Goal: Find specific page/section: Find specific page/section

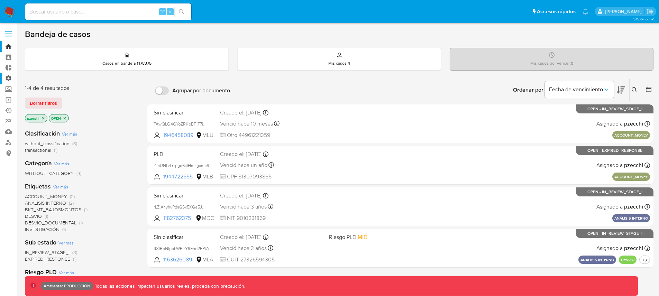
click at [7, 79] on label "Administración" at bounding box center [41, 78] width 82 height 11
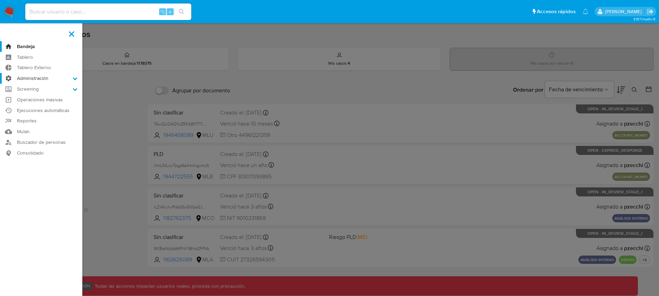
click at [0, 0] on input "Administración" at bounding box center [0, 0] width 0 height 0
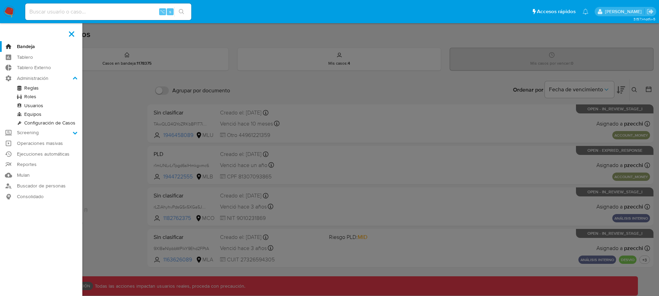
click at [31, 85] on link "Reglas" at bounding box center [41, 88] width 82 height 9
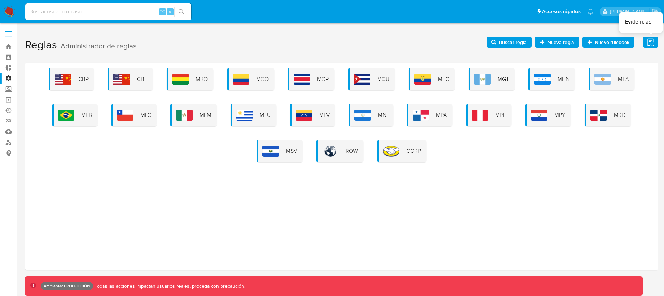
click at [653, 42] on icon "button" at bounding box center [650, 42] width 9 height 9
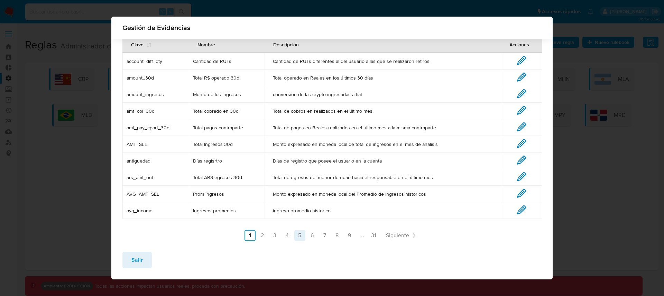
scroll to position [41, 0]
click at [278, 233] on ul "Anterior 1 2 3 4 5 6 7 8 9 31 Siguiente" at bounding box center [331, 235] width 419 height 11
click at [282, 235] on link "4" at bounding box center [287, 235] width 11 height 11
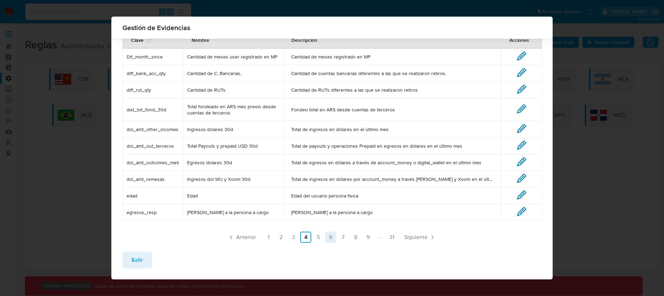
scroll to position [47, 0]
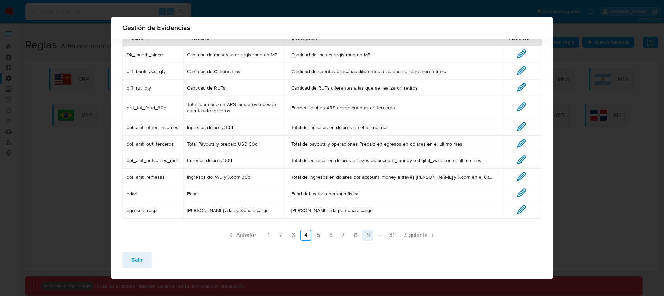
click at [365, 236] on link "9" at bounding box center [367, 235] width 11 height 11
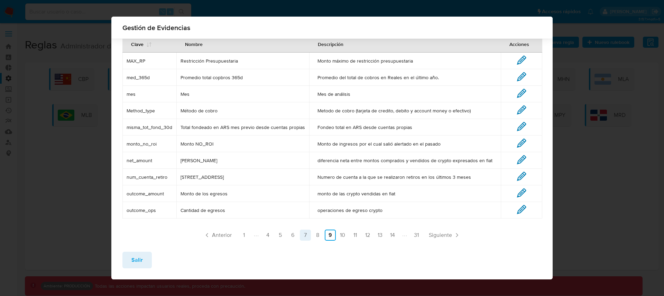
click at [300, 235] on link "7" at bounding box center [305, 235] width 11 height 11
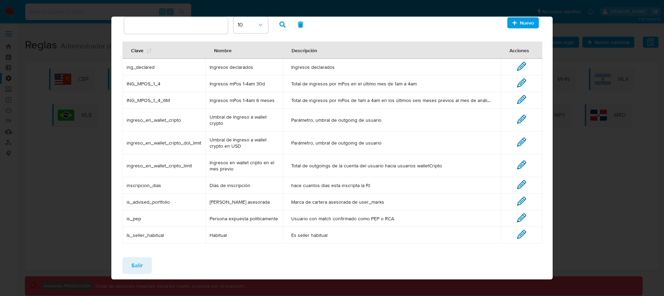
scroll to position [60, 0]
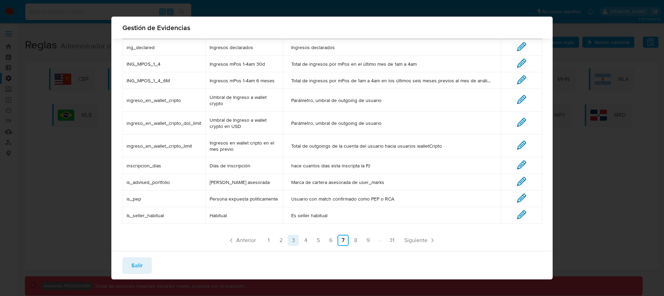
click at [291, 240] on link "3" at bounding box center [293, 240] width 11 height 11
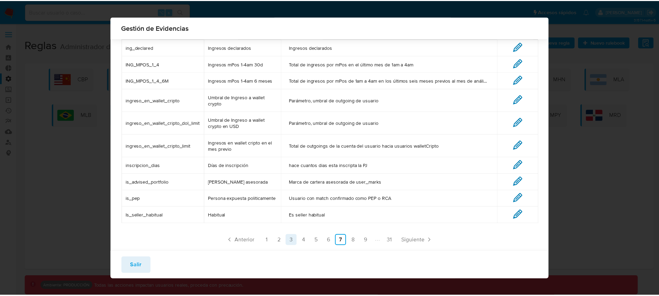
scroll to position [0, 0]
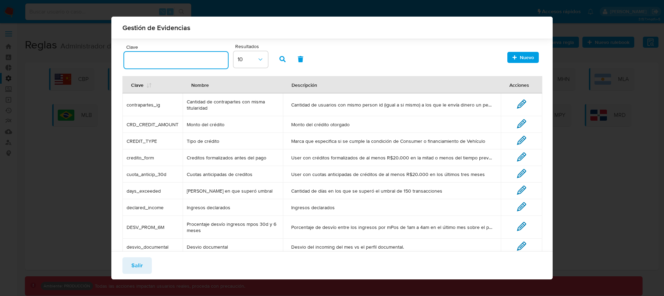
click at [201, 58] on input "text" at bounding box center [176, 60] width 104 height 9
type input "days"
click at [284, 57] on icon "button" at bounding box center [282, 59] width 6 height 6
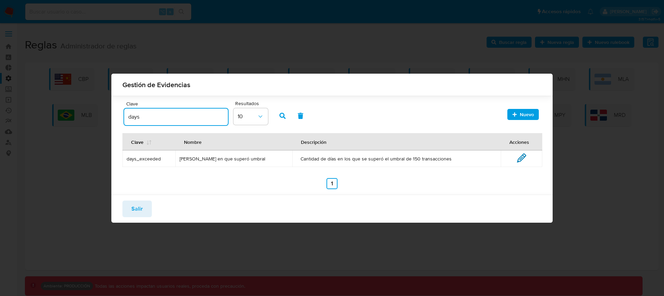
drag, startPoint x: 180, startPoint y: 120, endPoint x: 121, endPoint y: 117, distance: 58.9
click at [121, 117] on div "Clave days Resultados 10 Nuevo Clave Nombre Descripción Acciones days_exceeded …" at bounding box center [332, 146] width 442 height 95
click at [146, 117] on input "text" at bounding box center [176, 116] width 104 height 9
paste input "tot_sel"
type input "tot_sel"
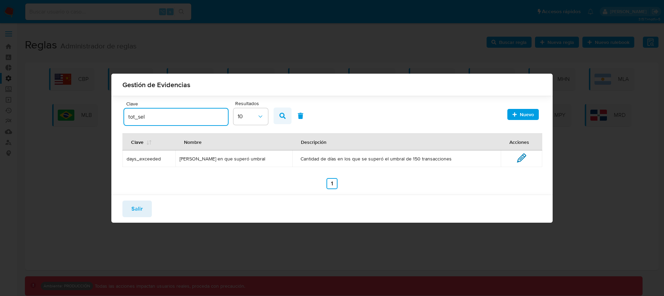
click at [282, 116] on icon "button" at bounding box center [282, 116] width 6 height 6
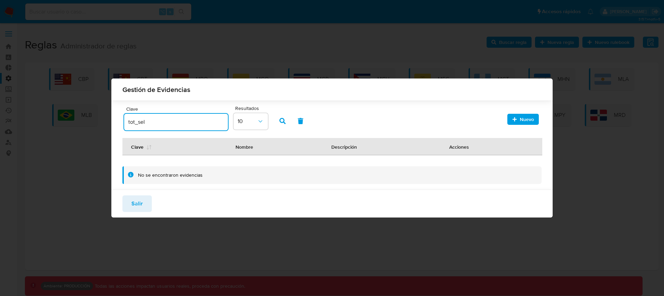
drag, startPoint x: 179, startPoint y: 120, endPoint x: 108, endPoint y: 120, distance: 71.9
click at [108, 120] on div "Gestión de Evidencias Clave tot_sel Resultados 10 Nuevo Clave Nombre Descripció…" at bounding box center [332, 148] width 664 height 296
click at [298, 120] on icon "button" at bounding box center [301, 121] width 6 height 6
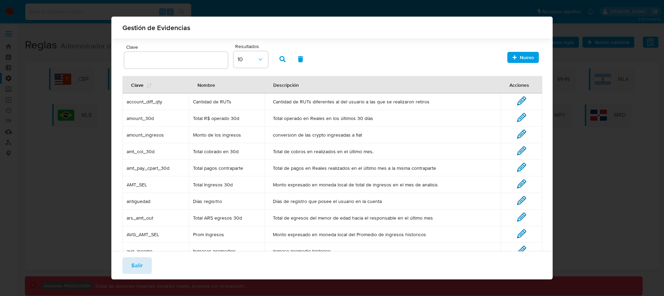
click at [135, 270] on span "Salir" at bounding box center [136, 265] width 11 height 15
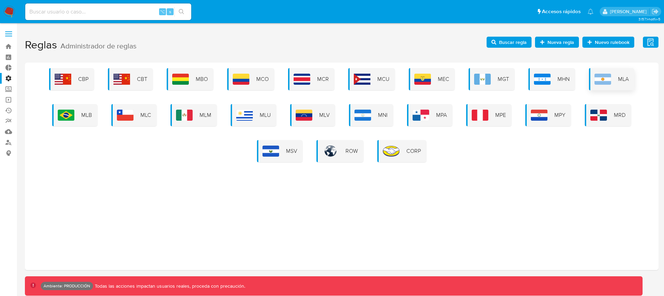
click at [608, 77] on img at bounding box center [602, 79] width 17 height 11
click at [600, 81] on img at bounding box center [602, 79] width 17 height 11
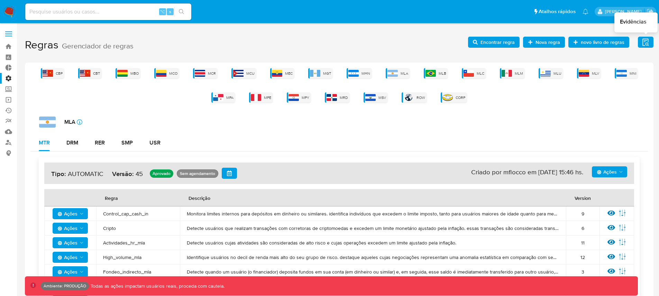
click at [648, 44] on icon "button" at bounding box center [645, 41] width 6 height 7
